Goal: Information Seeking & Learning: Learn about a topic

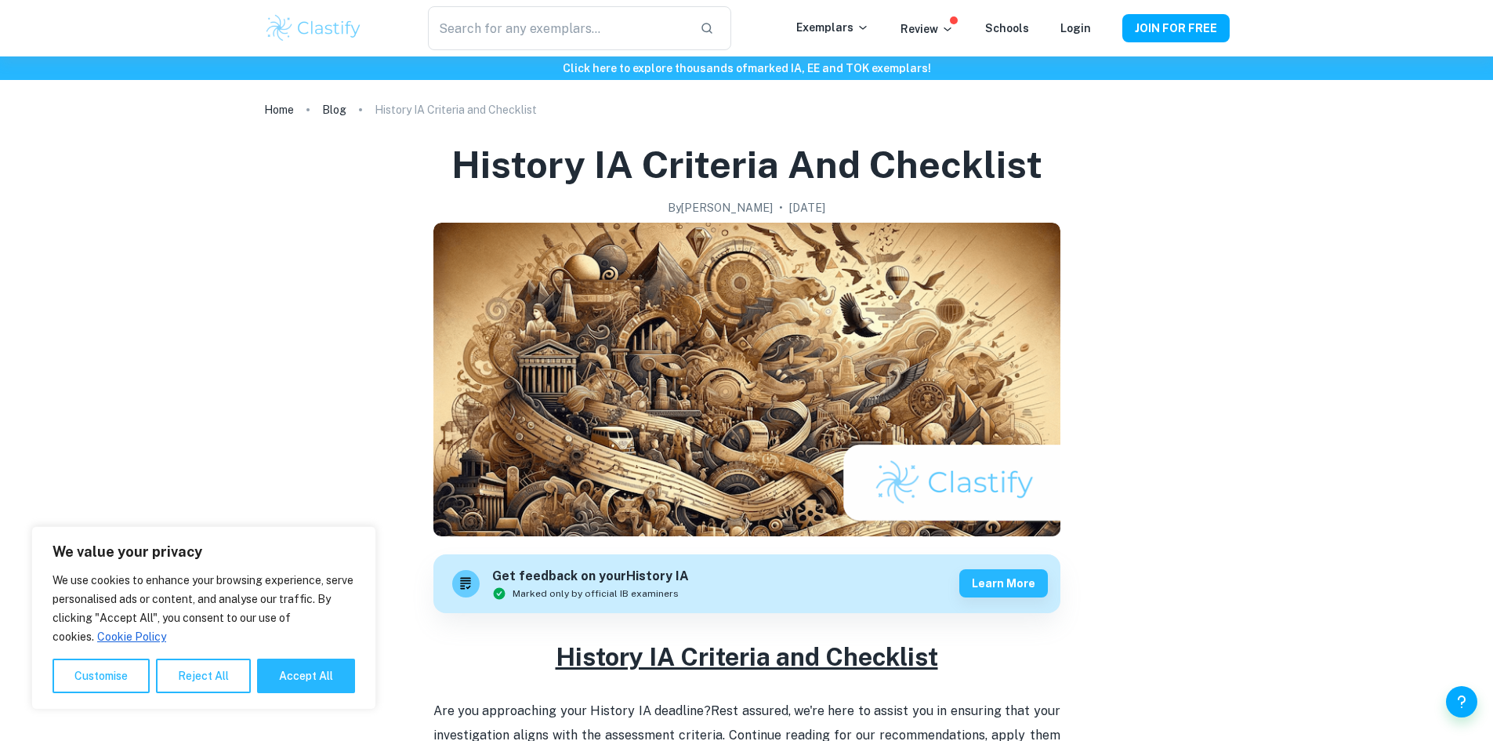
scroll to position [549, 0]
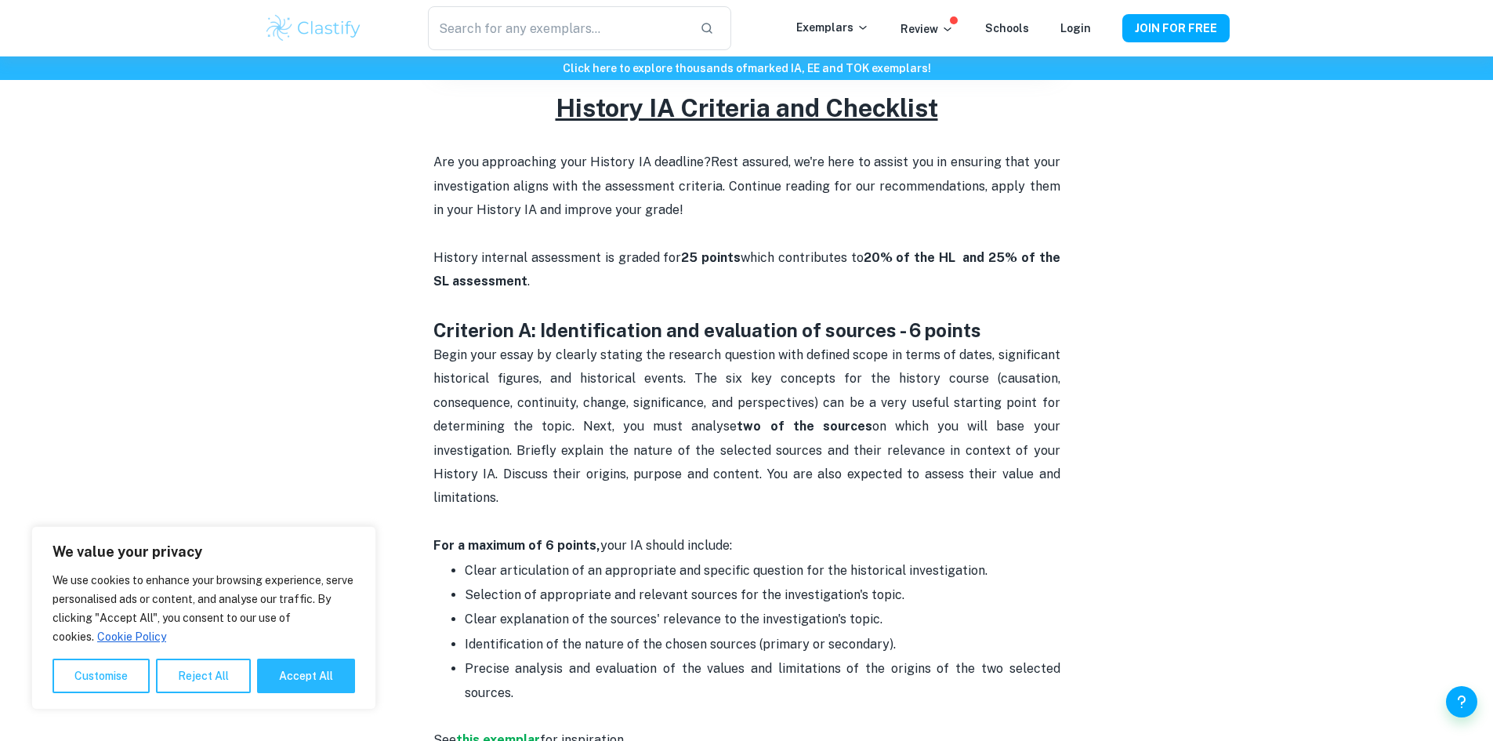
click at [651, 420] on span "Begin your essay by clearly stating the research question with defined scope in…" at bounding box center [749, 426] width 630 height 158
click at [714, 409] on span "Begin your essay by clearly stating the research question with defined scope in…" at bounding box center [749, 426] width 630 height 158
drag, startPoint x: 1003, startPoint y: 382, endPoint x: 815, endPoint y: 411, distance: 189.6
click at [815, 411] on p "Begin your essay by clearly stating the research question with defined scope in…" at bounding box center [747, 438] width 627 height 190
copy span "causation, consequence, continuity, change, significance, and perspectives"
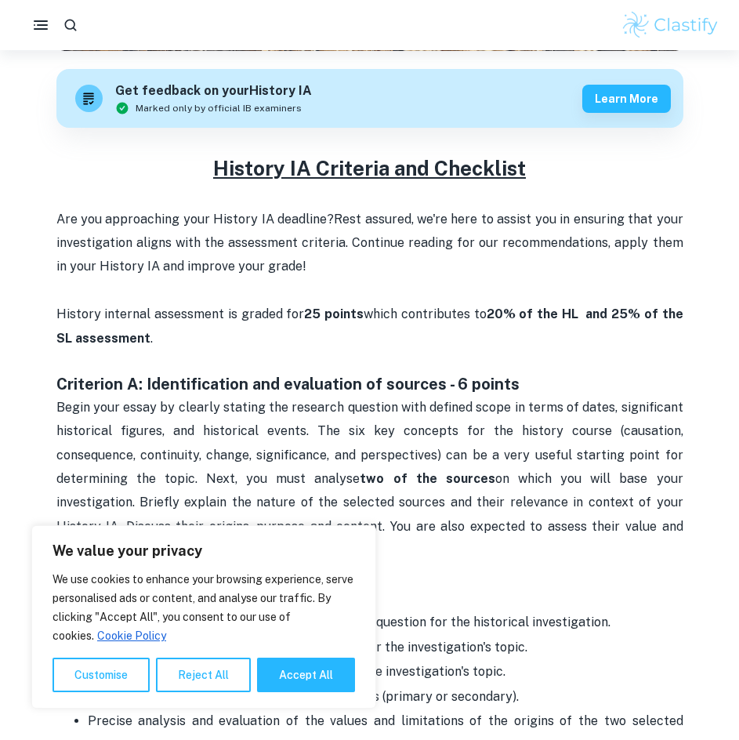
scroll to position [784, 0]
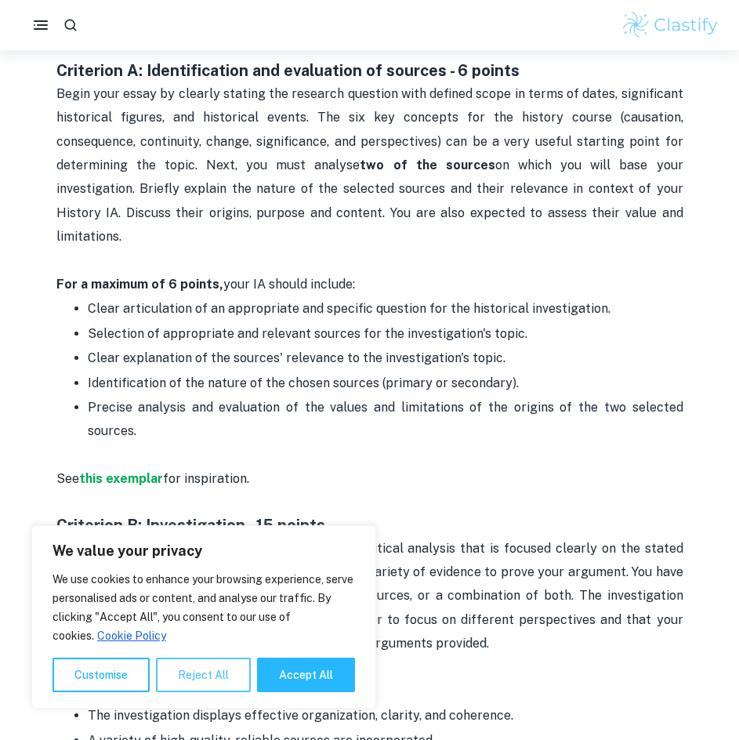
click at [172, 669] on button "Reject All" at bounding box center [203, 675] width 95 height 34
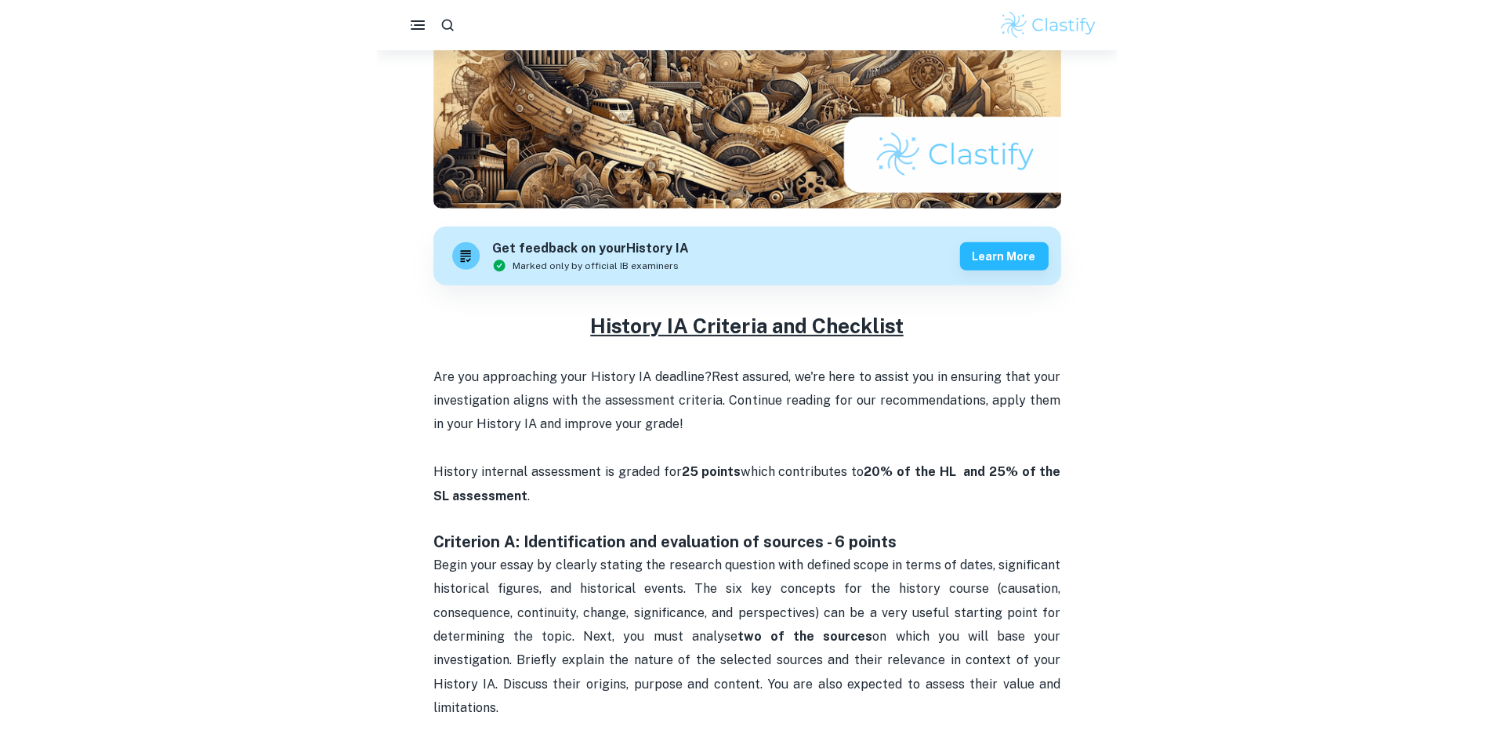
scroll to position [627, 0]
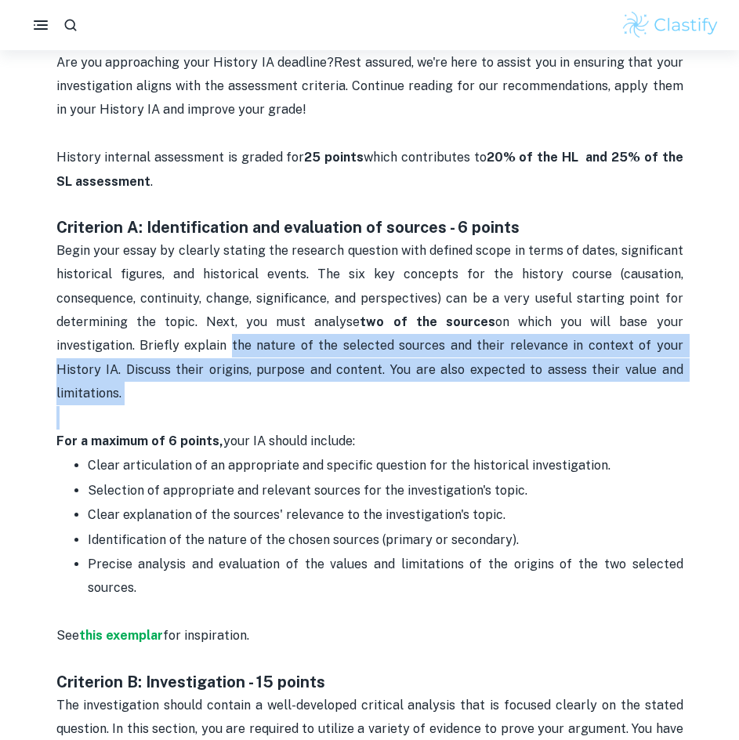
drag, startPoint x: 143, startPoint y: 343, endPoint x: 429, endPoint y: 398, distance: 290.6
click at [429, 398] on p "Begin your essay by clearly stating the research question with defined scope in…" at bounding box center [369, 334] width 627 height 190
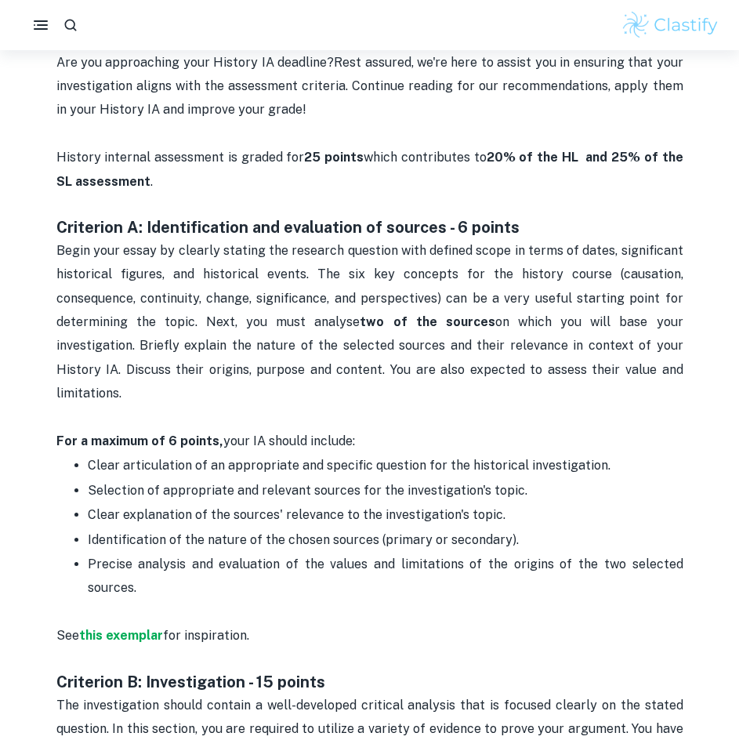
click at [633, 282] on p "Begin your essay by clearly stating the research question with defined scope in…" at bounding box center [369, 334] width 627 height 190
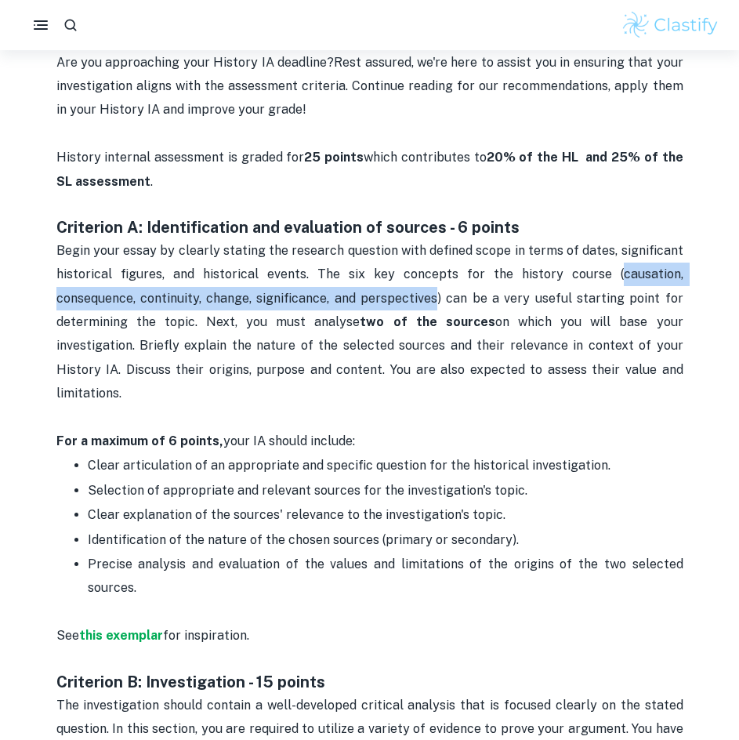
drag, startPoint x: 626, startPoint y: 276, endPoint x: 441, endPoint y: 307, distance: 186.7
click at [441, 307] on p "Begin your essay by clearly stating the research question with defined scope in…" at bounding box center [369, 334] width 627 height 190
copy span "causation, consequence, continuity, change, significance, and perspectives"
